Goal: Task Accomplishment & Management: Manage account settings

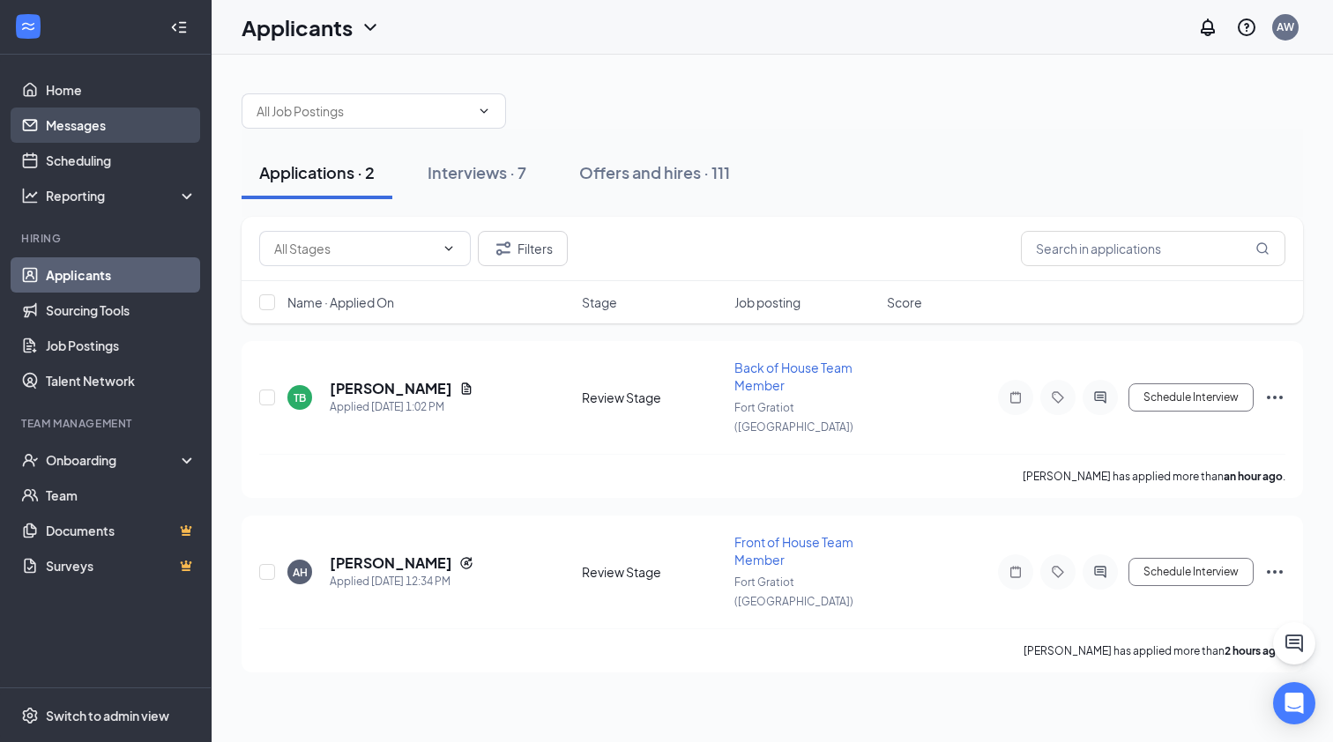
click at [125, 137] on link "Messages" at bounding box center [121, 125] width 151 height 35
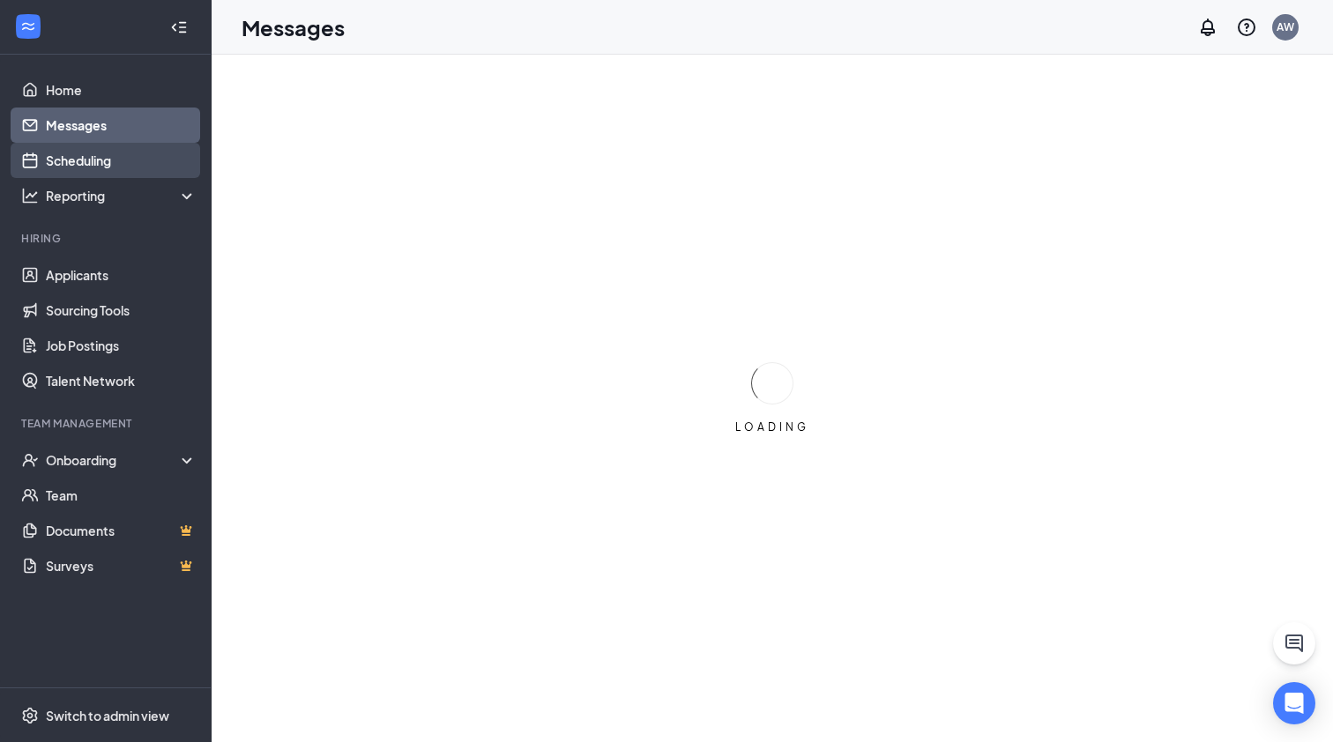
click at [125, 164] on link "Scheduling" at bounding box center [121, 160] width 151 height 35
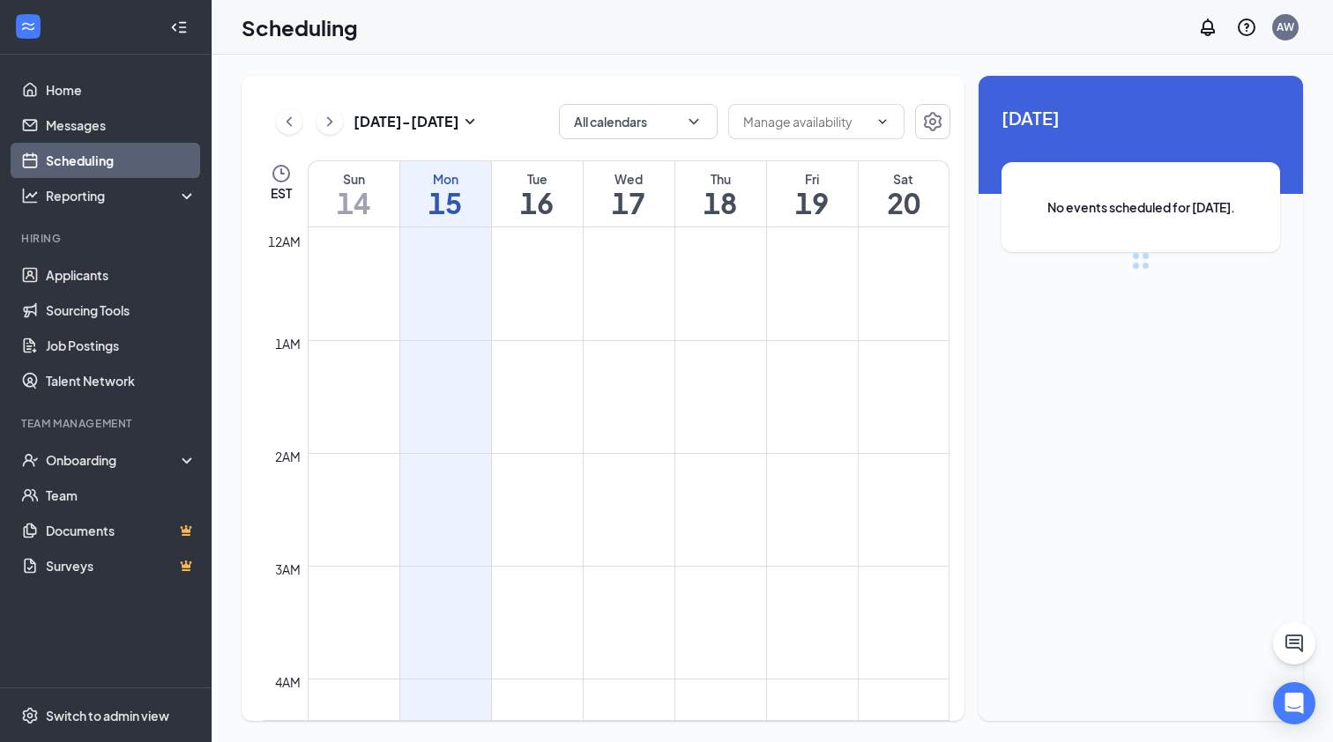
scroll to position [867, 0]
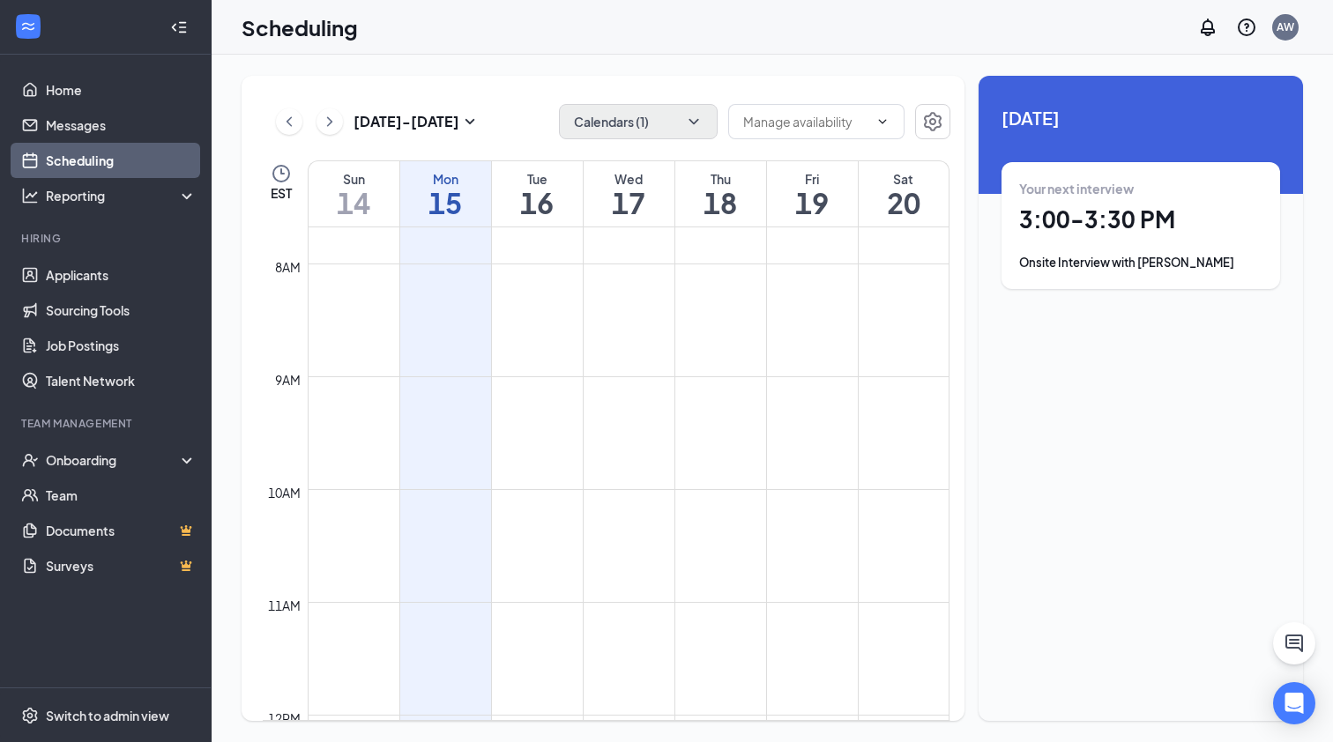
click at [693, 121] on icon "ChevronDown" at bounding box center [694, 122] width 18 height 18
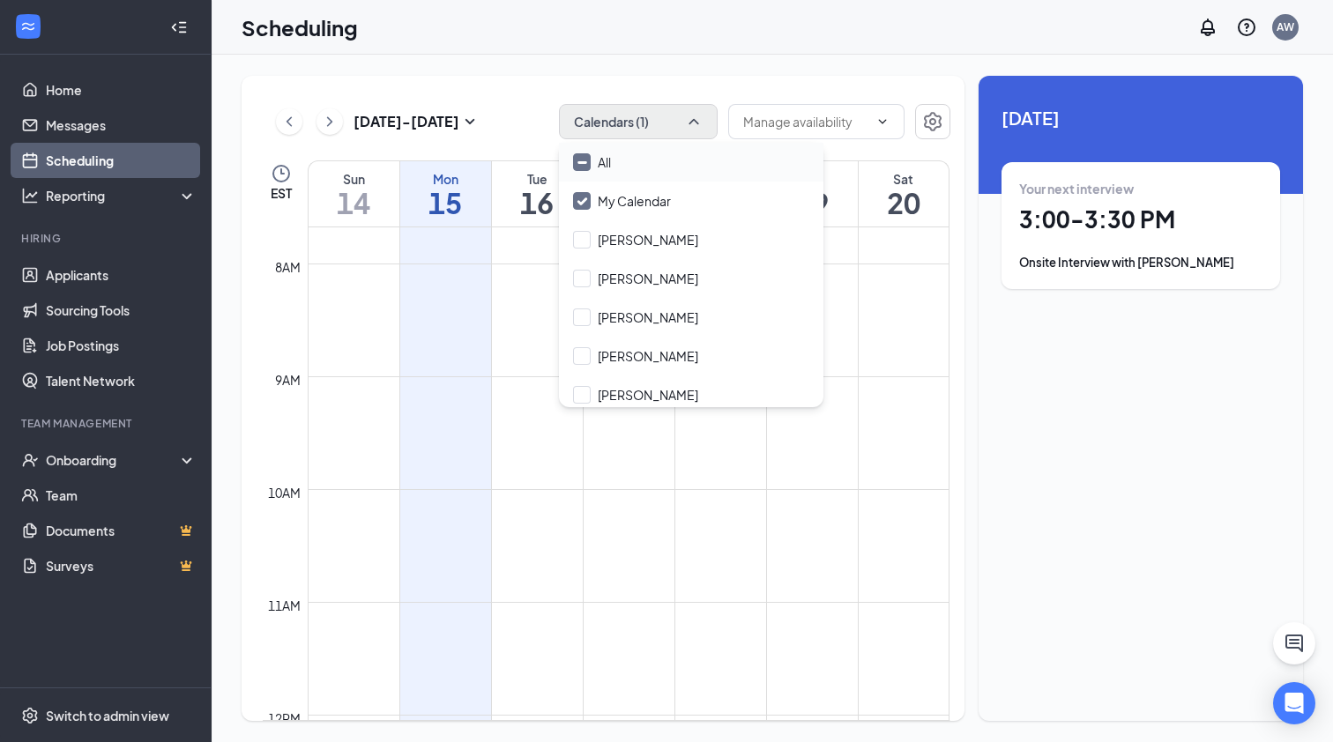
click at [608, 160] on div "All" at bounding box center [604, 162] width 13 height 18
click at [608, 160] on input "All" at bounding box center [592, 162] width 38 height 18
checkbox input "true"
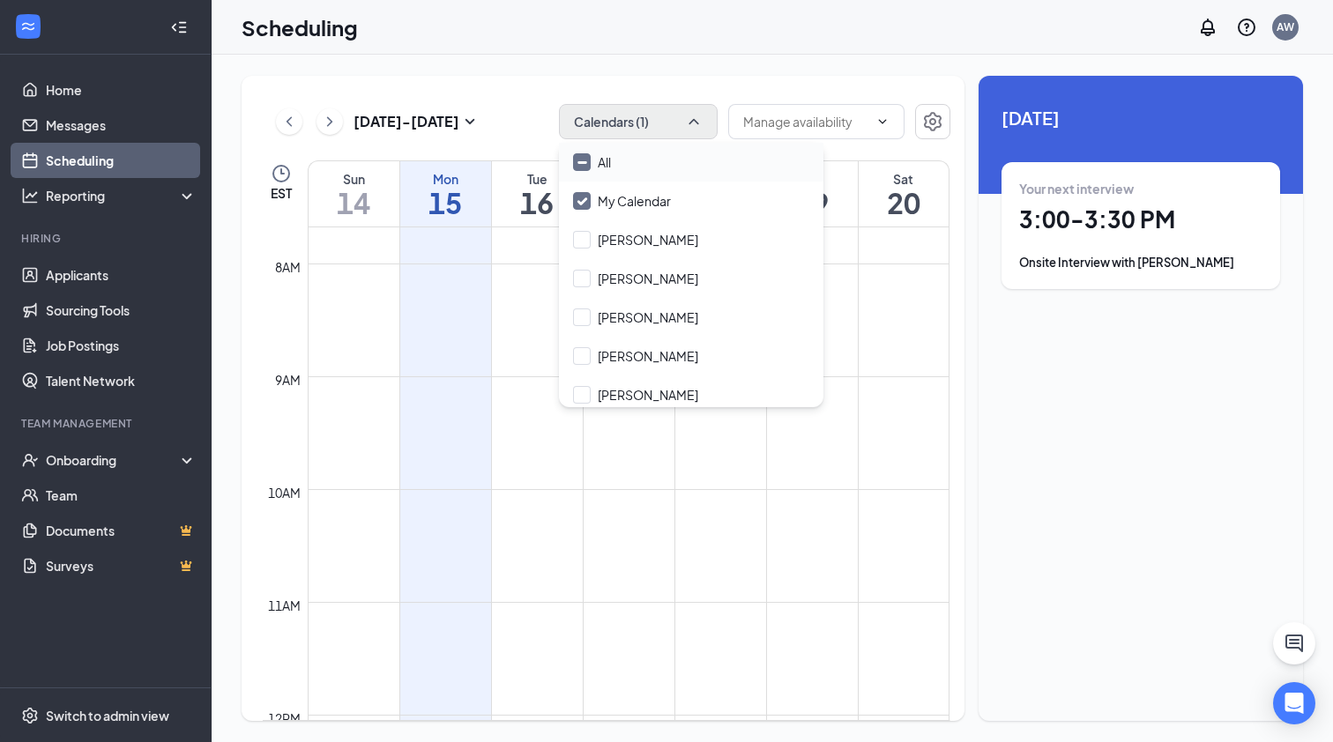
checkbox input "true"
click at [526, 122] on div "[DATE] - [DATE] All calendars" at bounding box center [607, 121] width 688 height 35
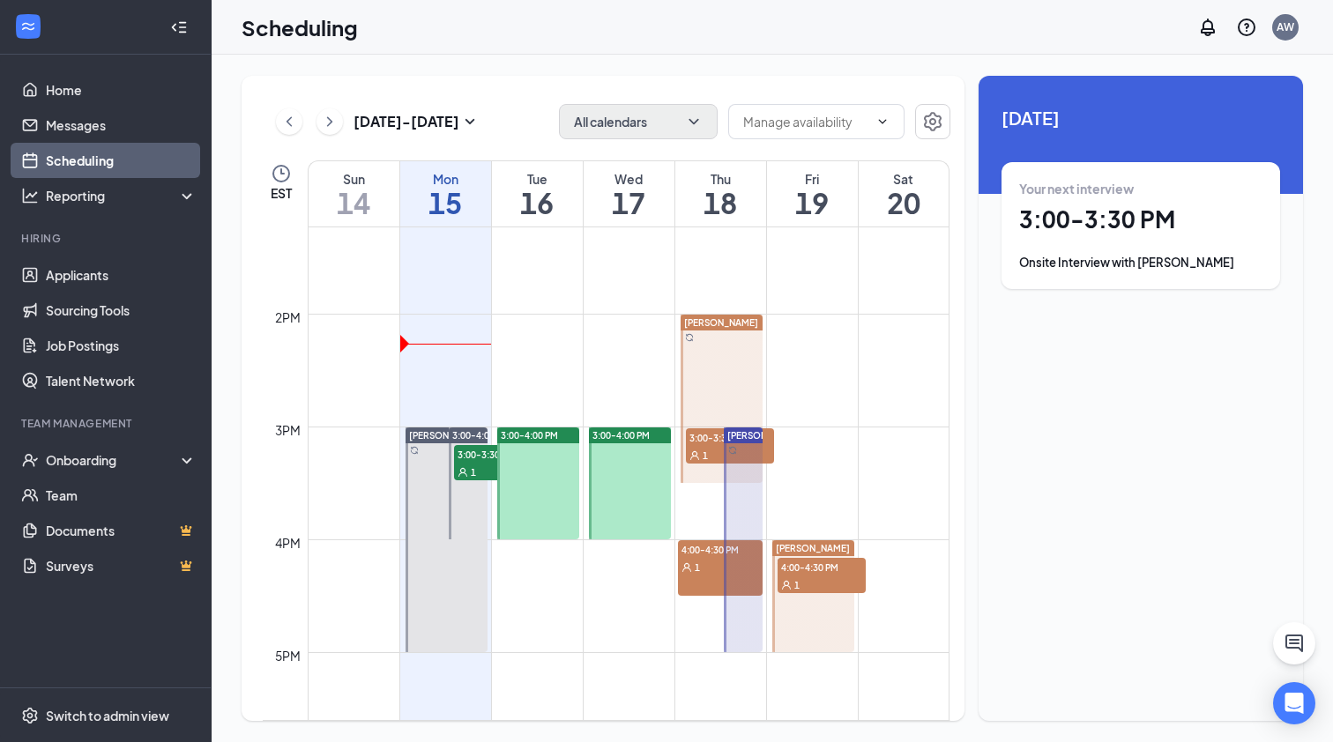
scroll to position [1549, 0]
